Goal: Information Seeking & Learning: Learn about a topic

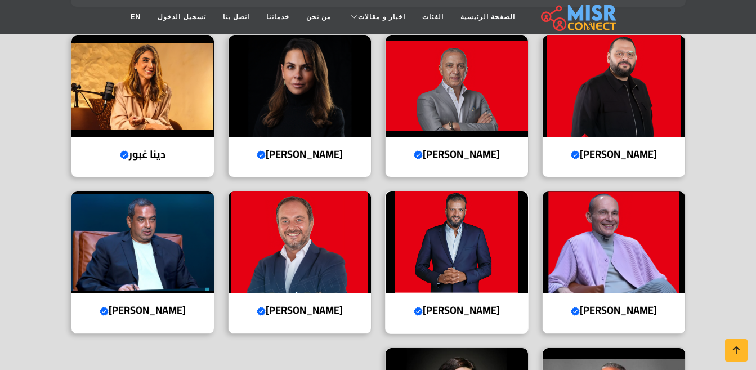
scroll to position [338, 0]
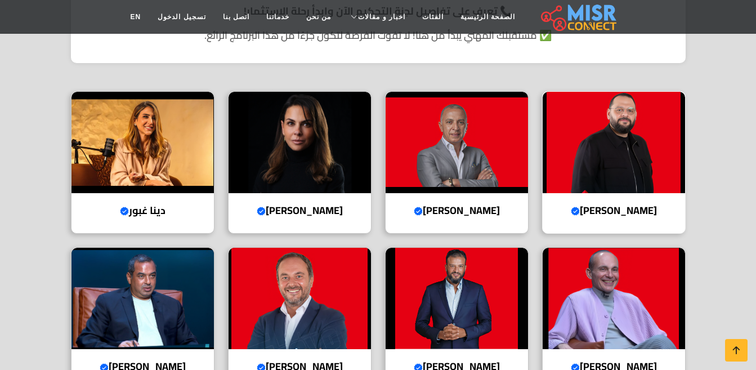
click at [623, 154] on img at bounding box center [613, 142] width 142 height 101
click at [477, 167] on img at bounding box center [456, 142] width 142 height 101
click at [316, 176] on img at bounding box center [299, 142] width 142 height 101
click at [192, 151] on img at bounding box center [142, 142] width 142 height 101
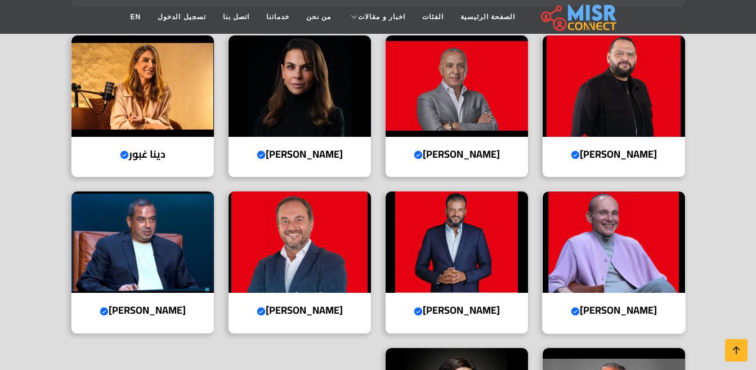
click at [662, 230] on img at bounding box center [613, 241] width 142 height 101
click at [473, 243] on img at bounding box center [456, 241] width 142 height 101
click at [488, 137] on div "أحمد السويدي Verified account الرئيس التنفيذي والعضو المنتدب لمجموعة السويدي إل…" at bounding box center [456, 106] width 143 height 143
click at [433, 242] on img at bounding box center [456, 241] width 142 height 101
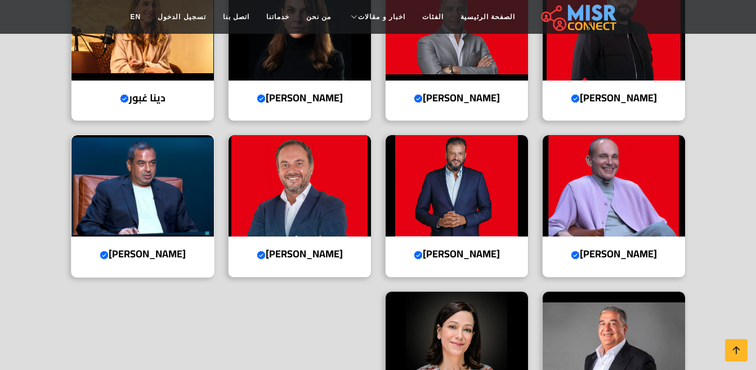
click at [178, 220] on img at bounding box center [142, 185] width 142 height 101
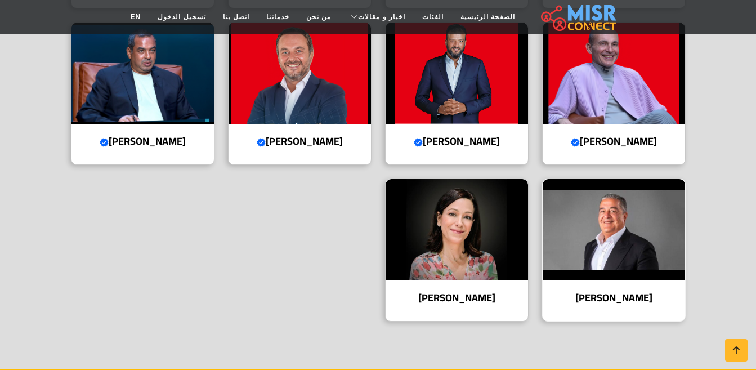
click at [603, 240] on img at bounding box center [613, 229] width 142 height 101
click at [429, 239] on img at bounding box center [456, 229] width 142 height 101
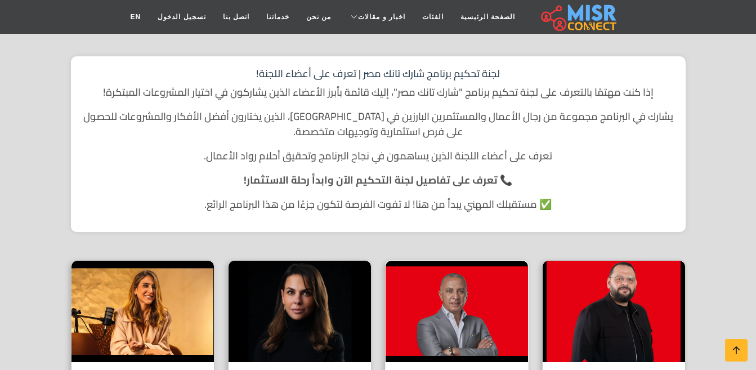
scroll to position [281, 0]
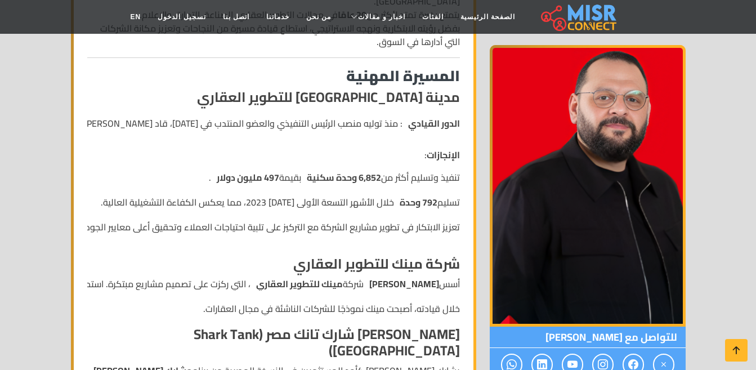
scroll to position [394, 0]
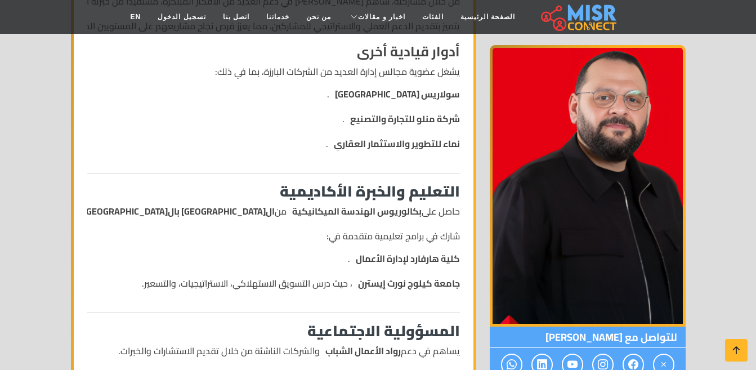
scroll to position [450, 0]
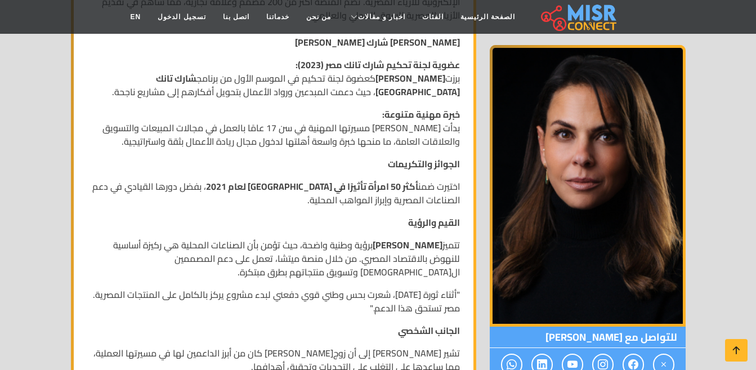
scroll to position [732, 0]
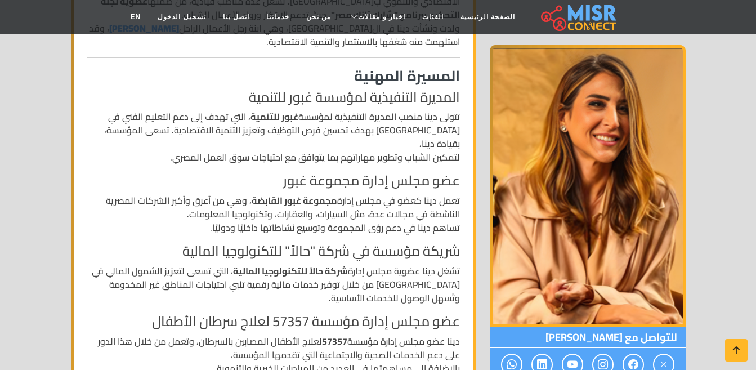
scroll to position [394, 0]
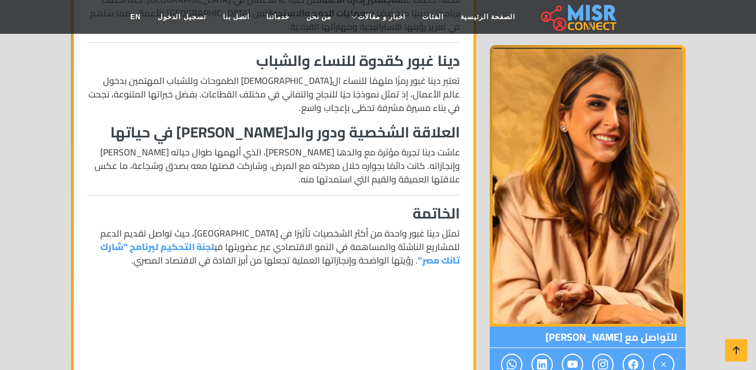
scroll to position [957, 0]
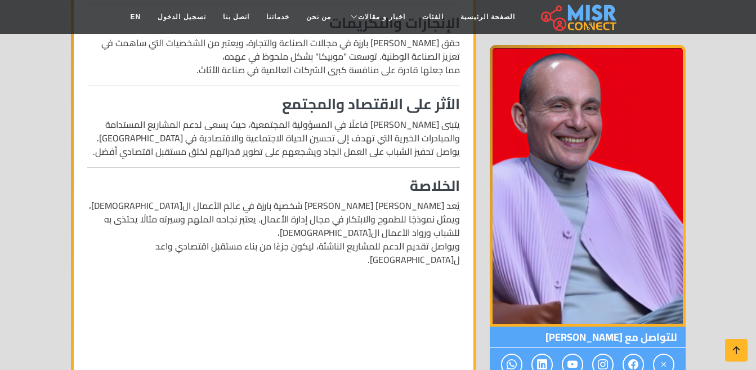
scroll to position [1238, 0]
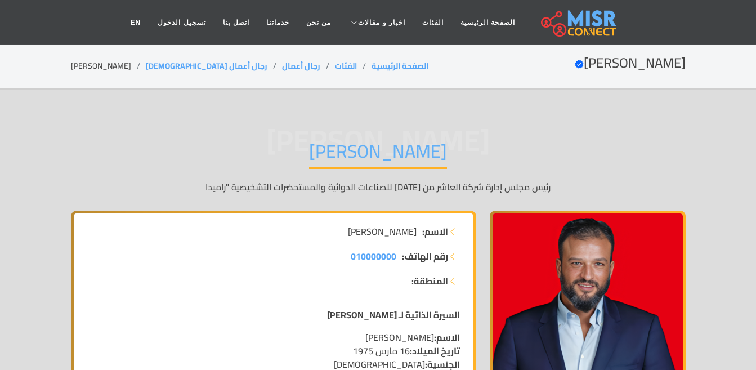
click at [370, 185] on p "رئيس مجلس إدارة شركة العاشر من رمضان للصناعات الدوائية والمستحضرات التشخيصية "ر…" at bounding box center [378, 187] width 614 height 14
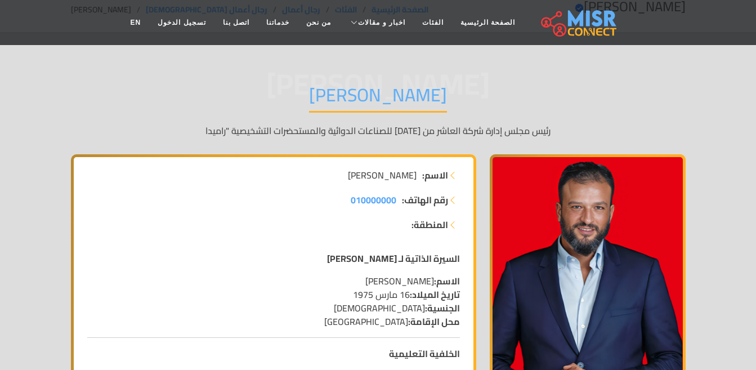
scroll to position [56, 0]
click at [306, 210] on ul "رقم الهاتف: 010000000 المنطقة:" at bounding box center [273, 212] width 373 height 38
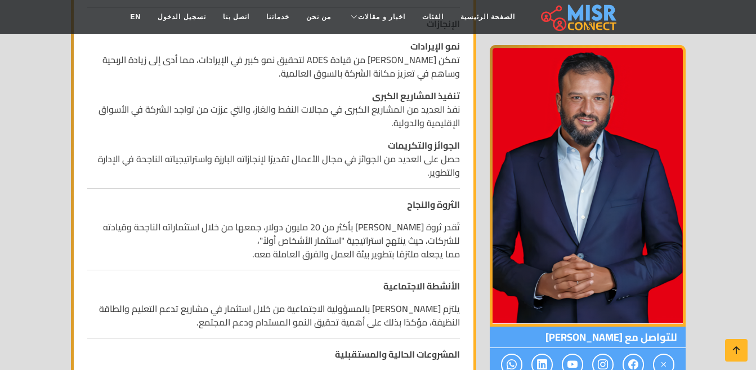
scroll to position [732, 0]
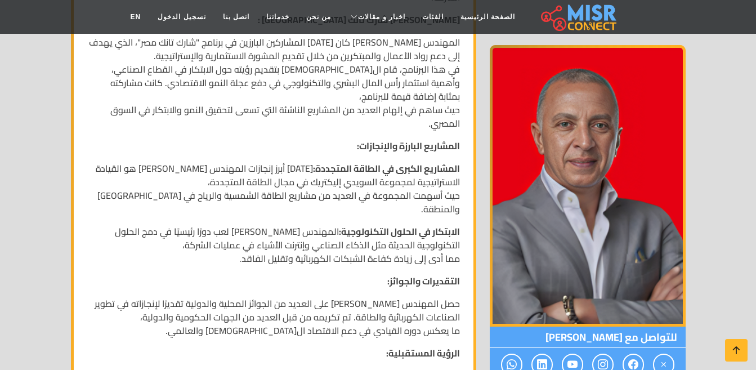
scroll to position [900, 0]
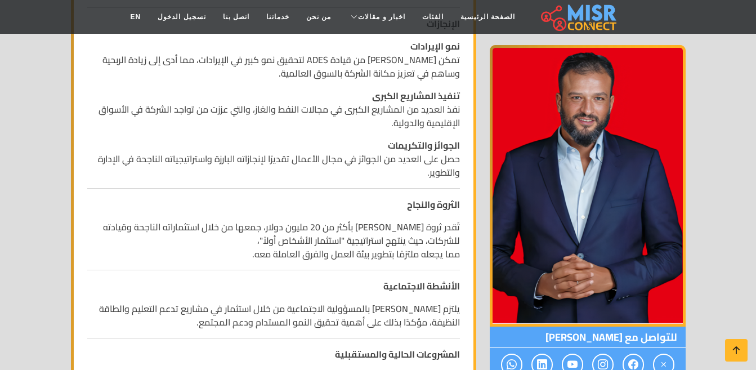
scroll to position [619, 0]
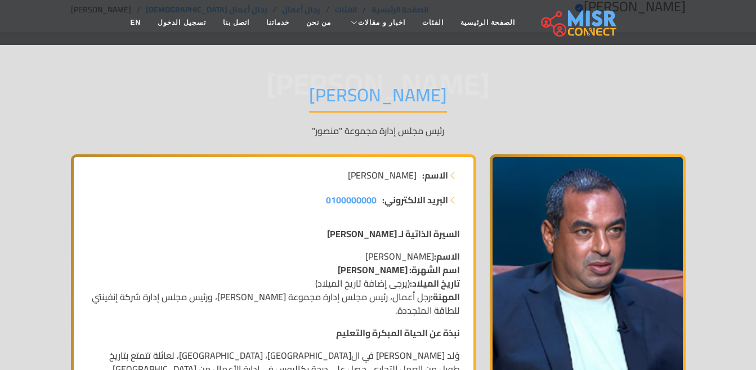
scroll to position [113, 0]
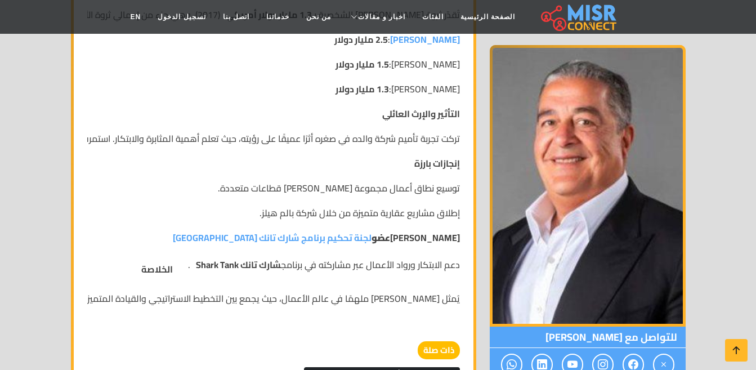
scroll to position [1125, 0]
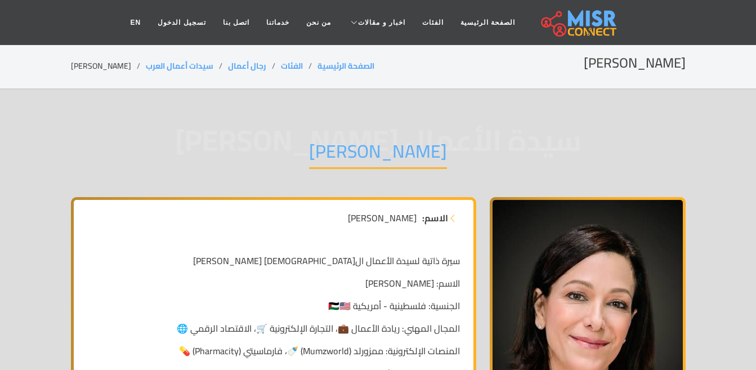
scroll to position [169, 0]
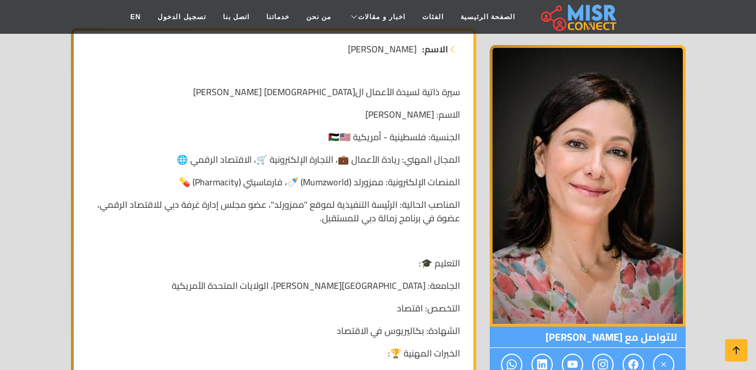
click at [451, 235] on p at bounding box center [273, 241] width 373 height 14
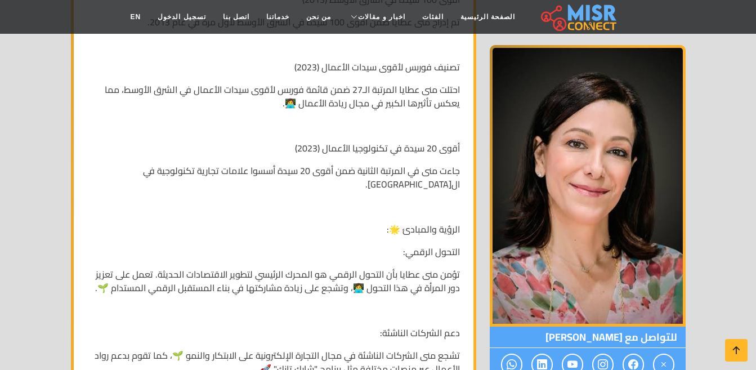
scroll to position [1463, 0]
